Goal: Task Accomplishment & Management: Use online tool/utility

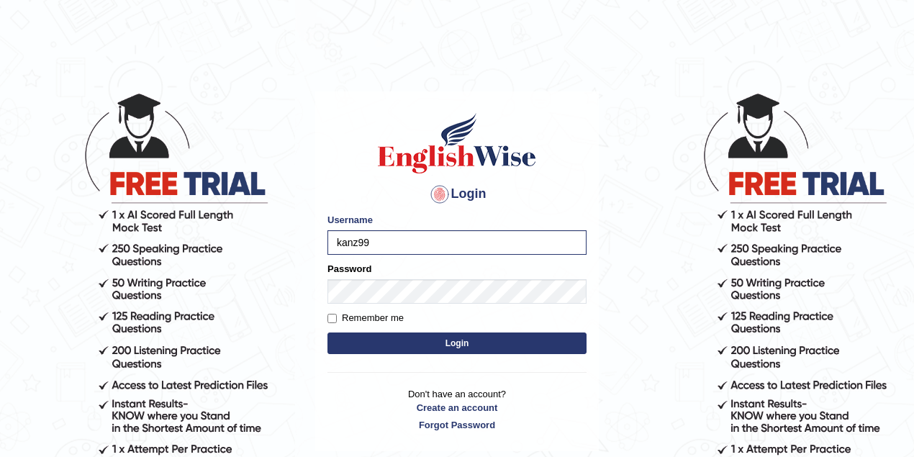
click at [457, 345] on button "Login" at bounding box center [456, 343] width 259 height 22
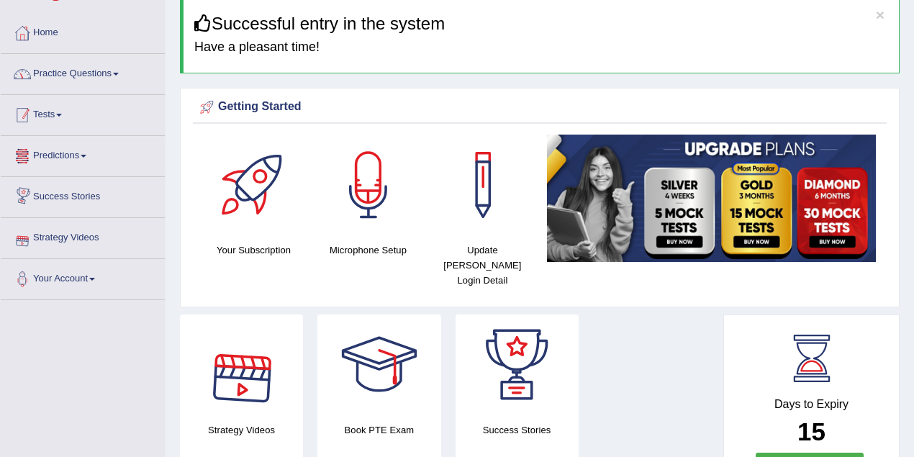
scroll to position [47, 0]
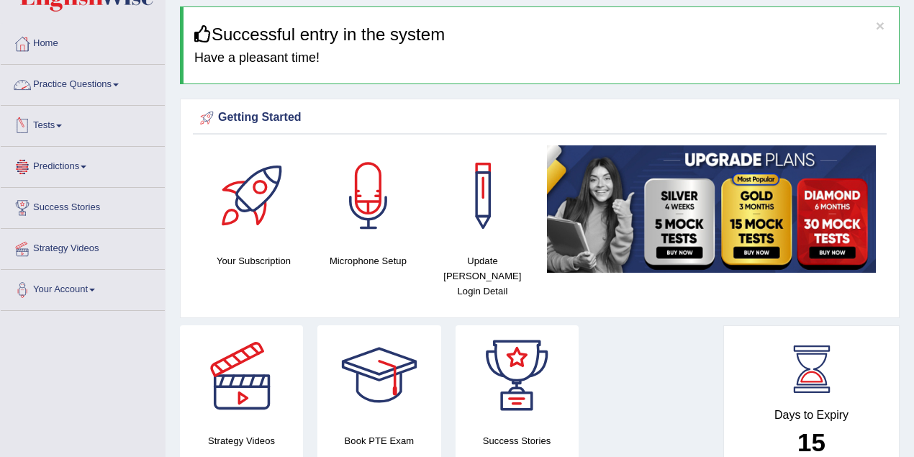
click at [56, 122] on link "Tests" at bounding box center [83, 124] width 164 height 36
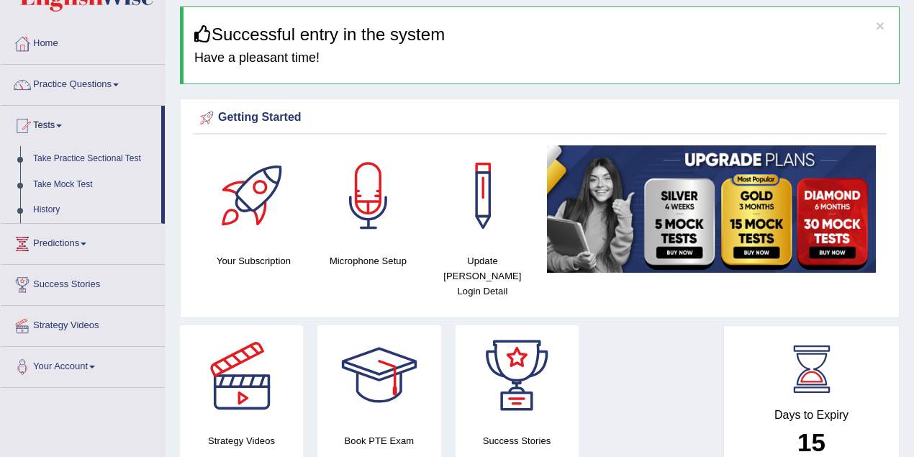
click at [59, 182] on link "Take Mock Test" at bounding box center [94, 185] width 135 height 26
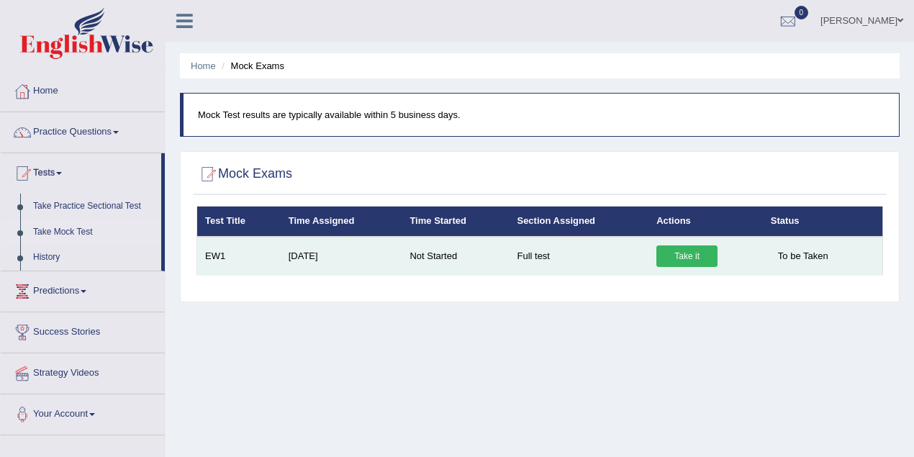
click at [687, 249] on link "Take it" at bounding box center [686, 256] width 61 height 22
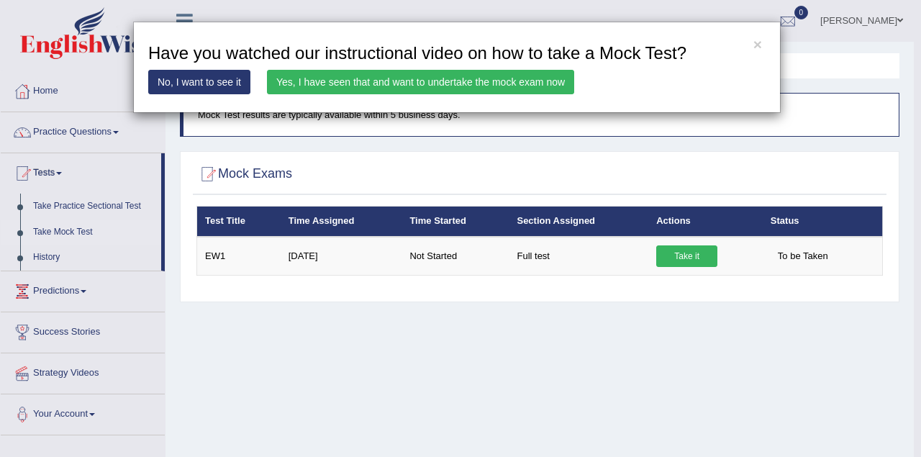
click at [335, 83] on link "Yes, I have seen that and want to undertake the mock exam now" at bounding box center [420, 82] width 307 height 24
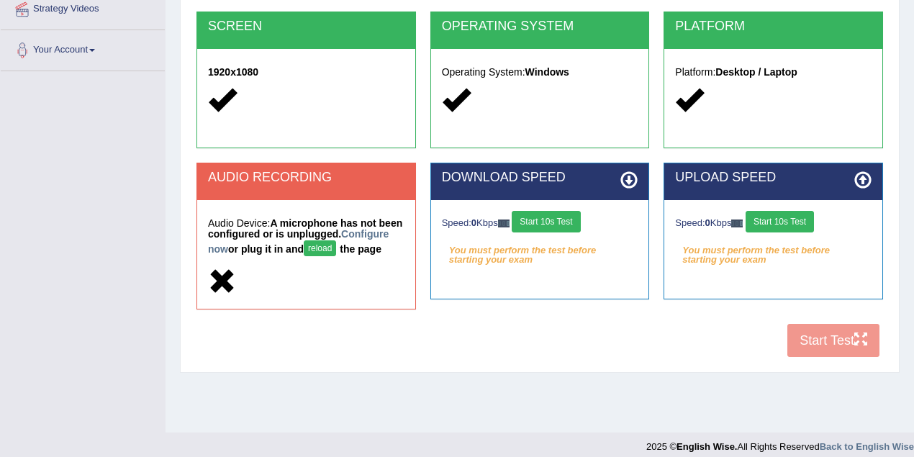
scroll to position [288, 0]
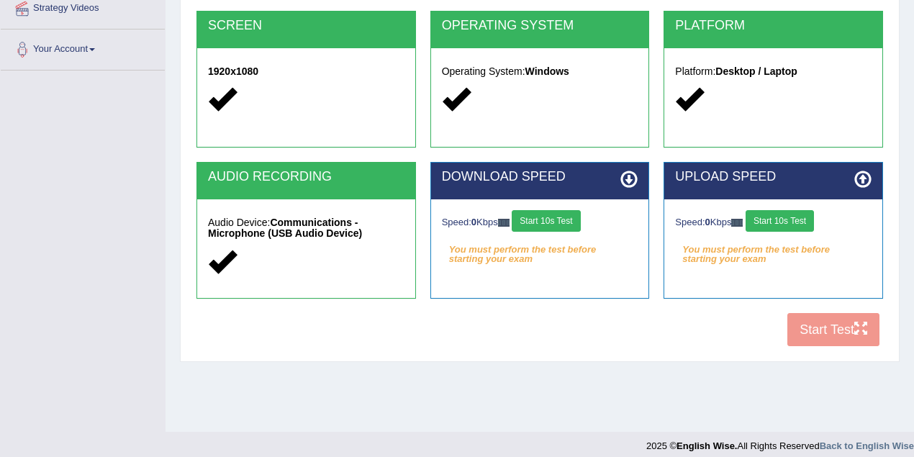
click at [545, 214] on button "Start 10s Test" at bounding box center [546, 221] width 68 height 22
click at [787, 225] on button "Start 10s Test" at bounding box center [780, 221] width 68 height 22
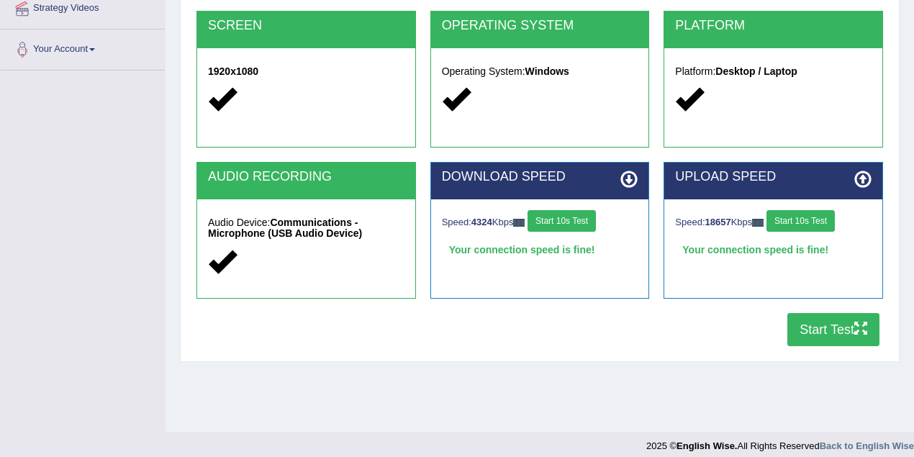
click at [821, 331] on button "Start Test" at bounding box center [833, 329] width 92 height 33
